Goal: Find specific page/section: Find specific page/section

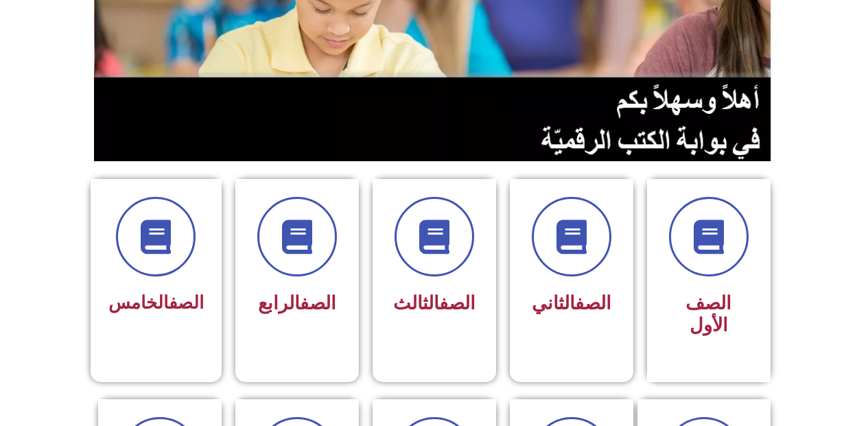
scroll to position [480, 0]
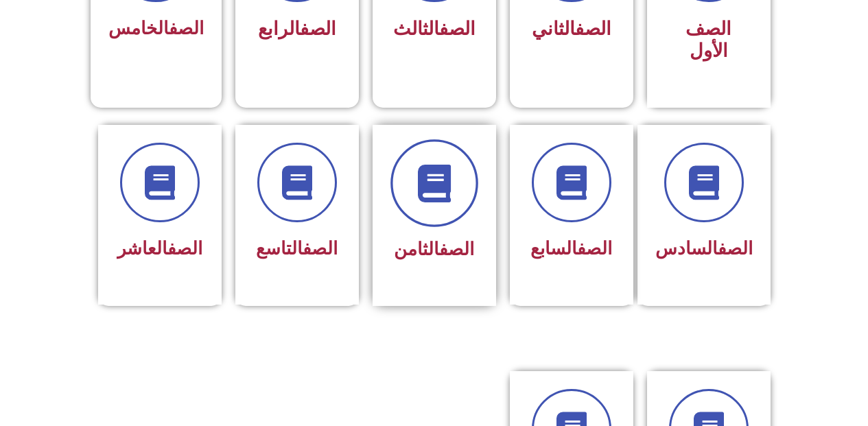
click at [442, 164] on icon at bounding box center [434, 183] width 38 height 38
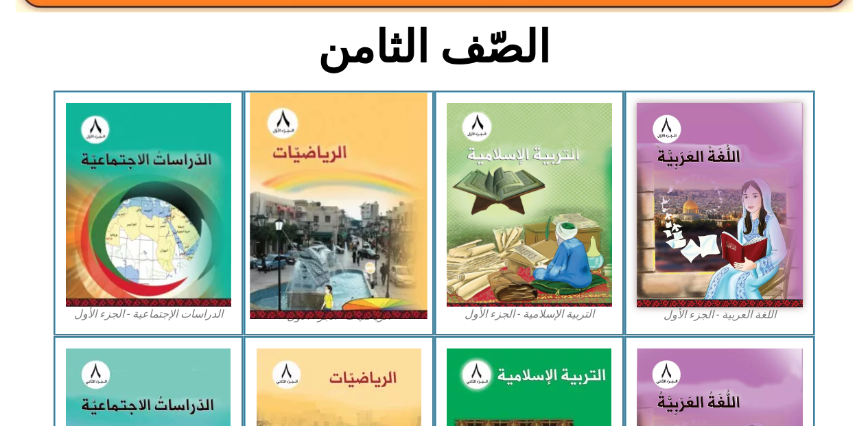
scroll to position [343, 0]
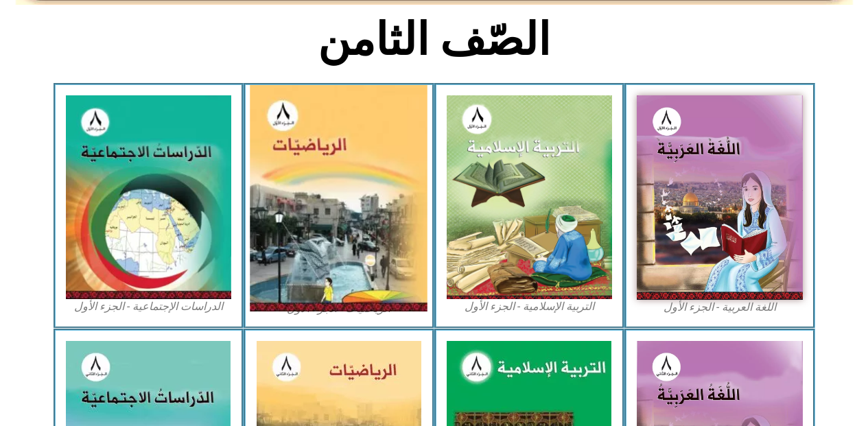
click at [319, 227] on img at bounding box center [340, 198] width 178 height 226
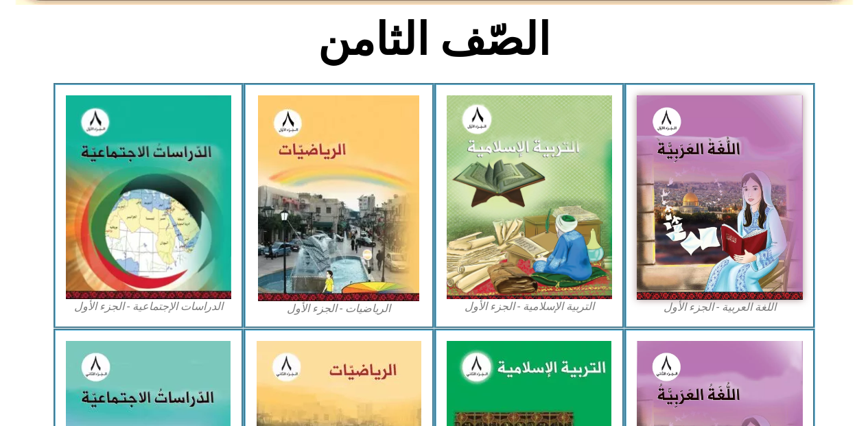
click at [338, 309] on figcaption "الرياضيات - الجزء الأول​" at bounding box center [339, 308] width 166 height 15
click at [337, 309] on figcaption "الرياضيات - الجزء الأول​" at bounding box center [339, 308] width 166 height 15
click at [353, 308] on figcaption "الرياضيات - الجزء الأول​" at bounding box center [339, 308] width 166 height 15
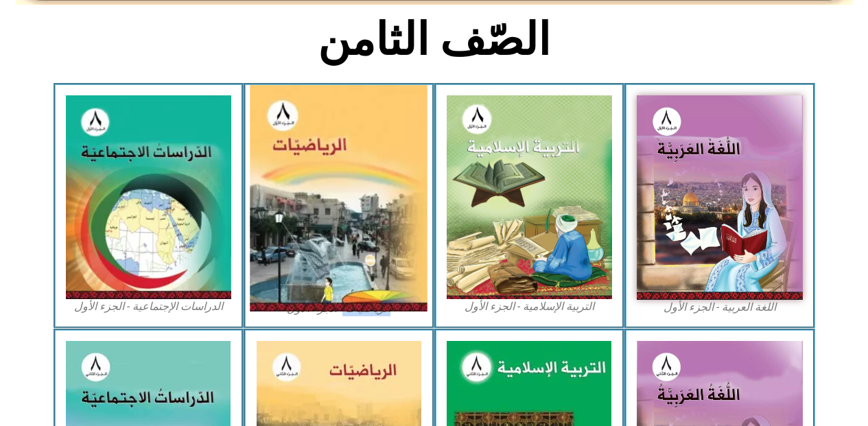
click at [330, 253] on img at bounding box center [340, 198] width 178 height 226
click at [331, 251] on img at bounding box center [340, 198] width 178 height 226
click at [334, 250] on img at bounding box center [340, 198] width 178 height 226
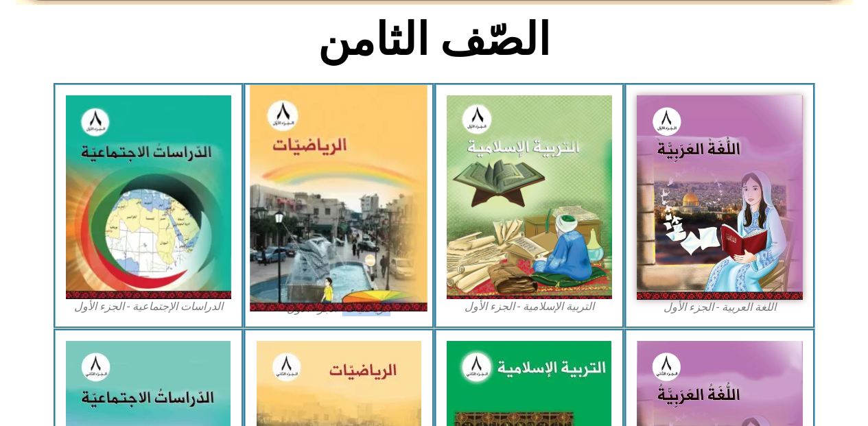
click at [382, 218] on img at bounding box center [340, 198] width 178 height 226
click at [380, 213] on img at bounding box center [340, 198] width 178 height 226
drag, startPoint x: 380, startPoint y: 213, endPoint x: 321, endPoint y: 306, distance: 110.2
click at [321, 306] on img at bounding box center [340, 198] width 178 height 226
click at [320, 308] on img at bounding box center [340, 198] width 178 height 226
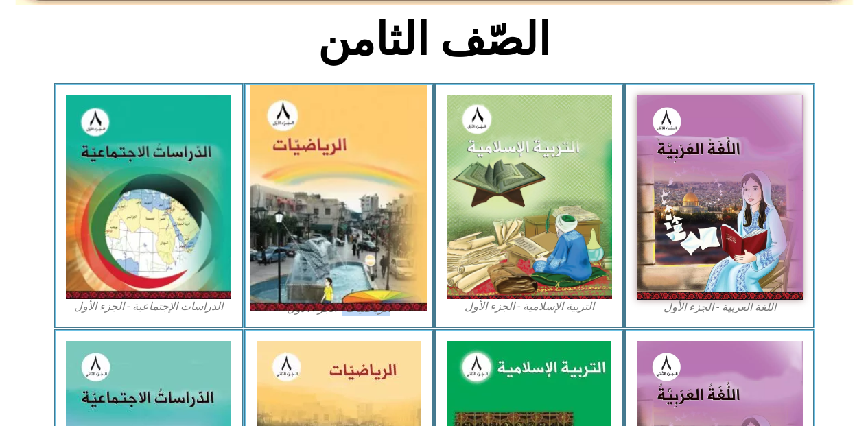
drag, startPoint x: 320, startPoint y: 308, endPoint x: 360, endPoint y: 267, distance: 57.3
click at [320, 307] on img at bounding box center [340, 198] width 178 height 226
